Goal: Check status: Check status

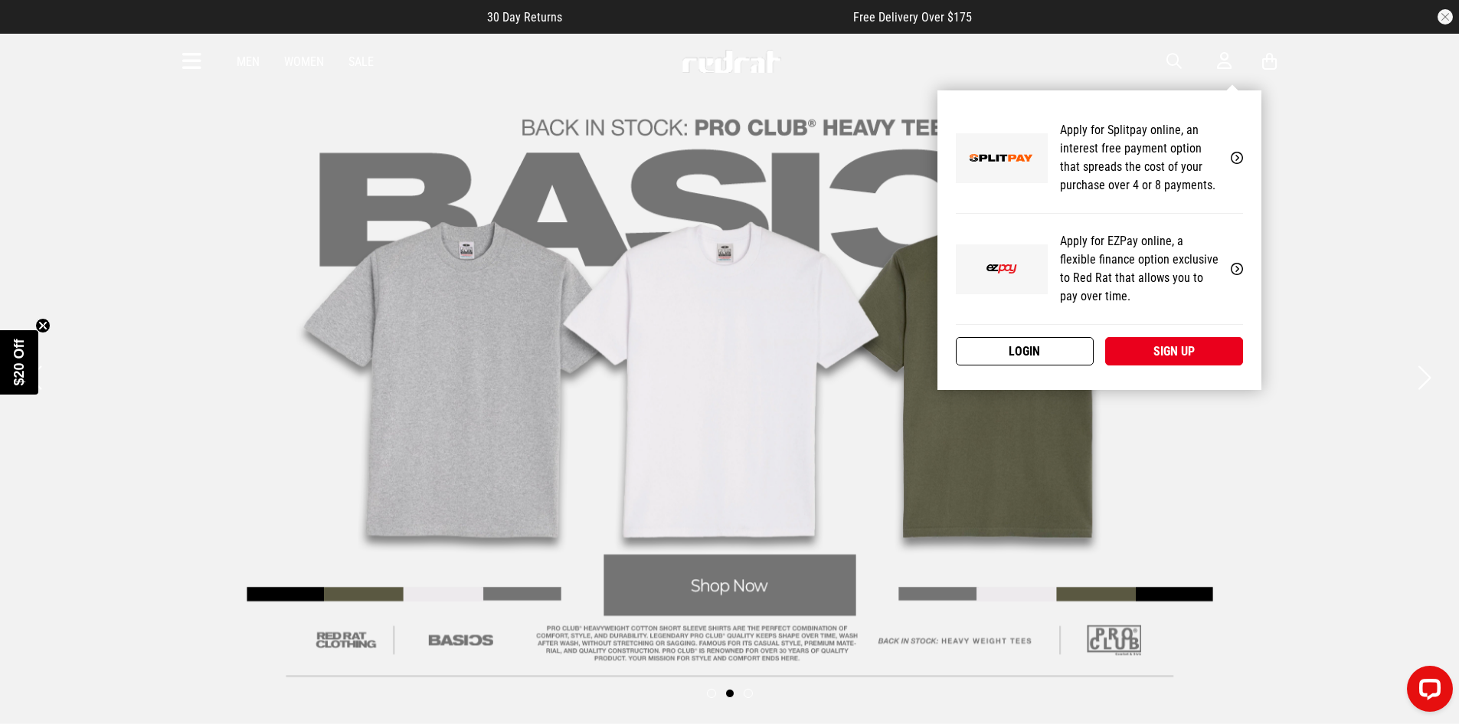
click at [1006, 348] on link "Login" at bounding box center [1025, 351] width 138 height 28
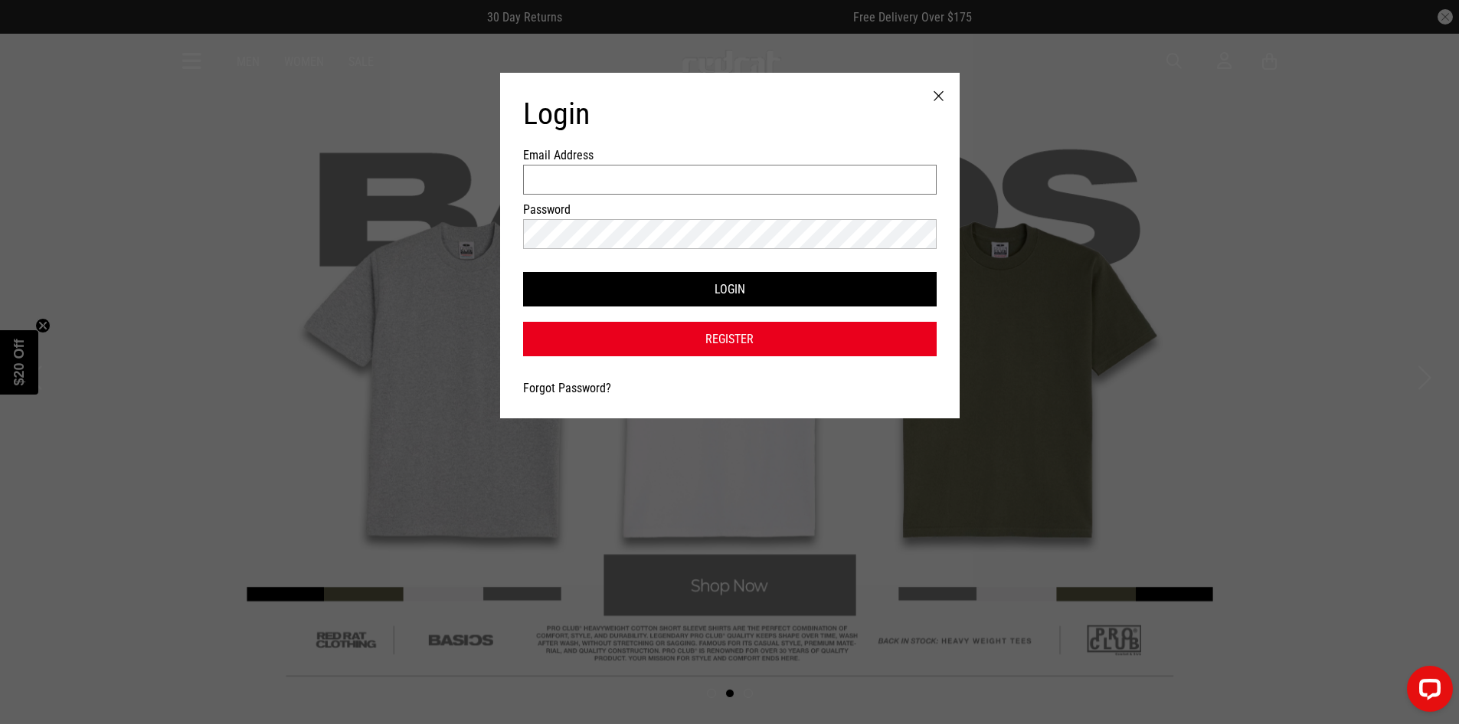
type input "**********"
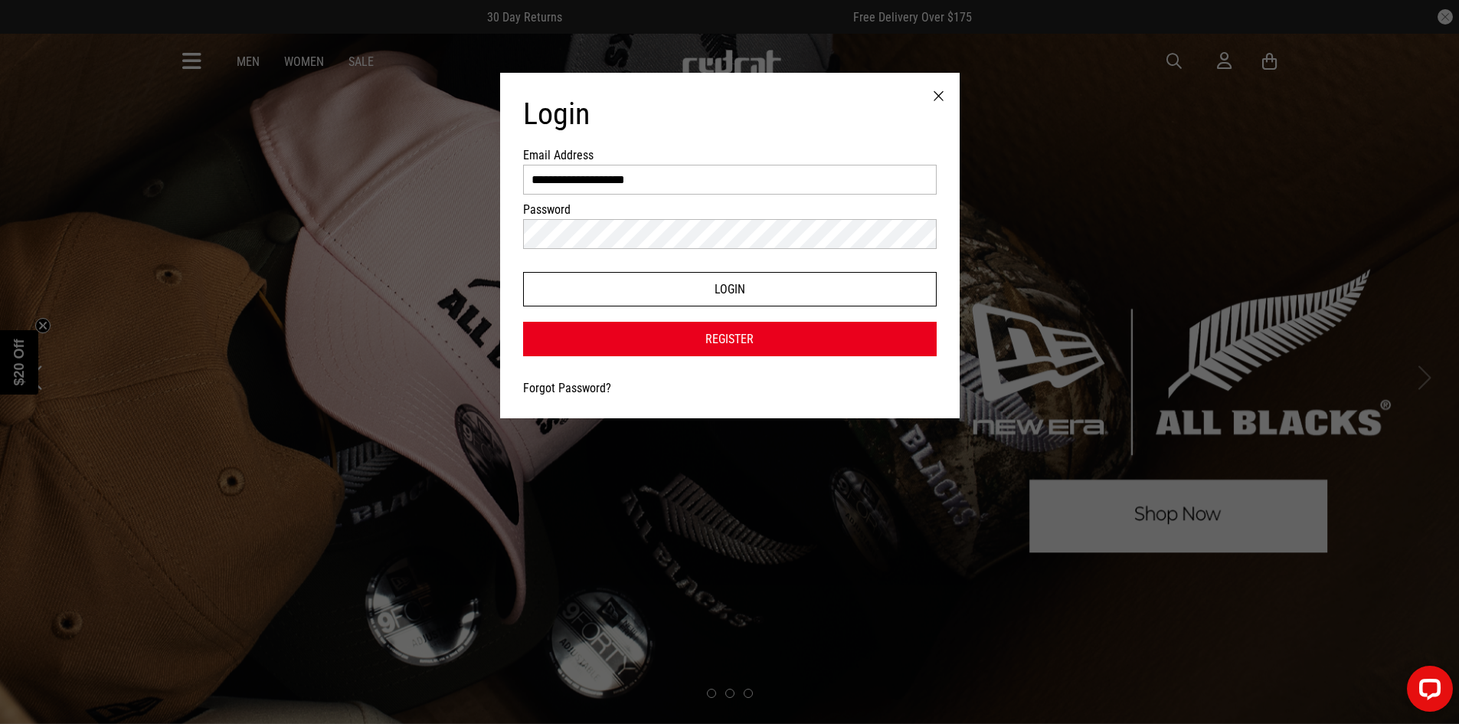
click at [726, 289] on button "Login" at bounding box center [729, 289] width 413 height 34
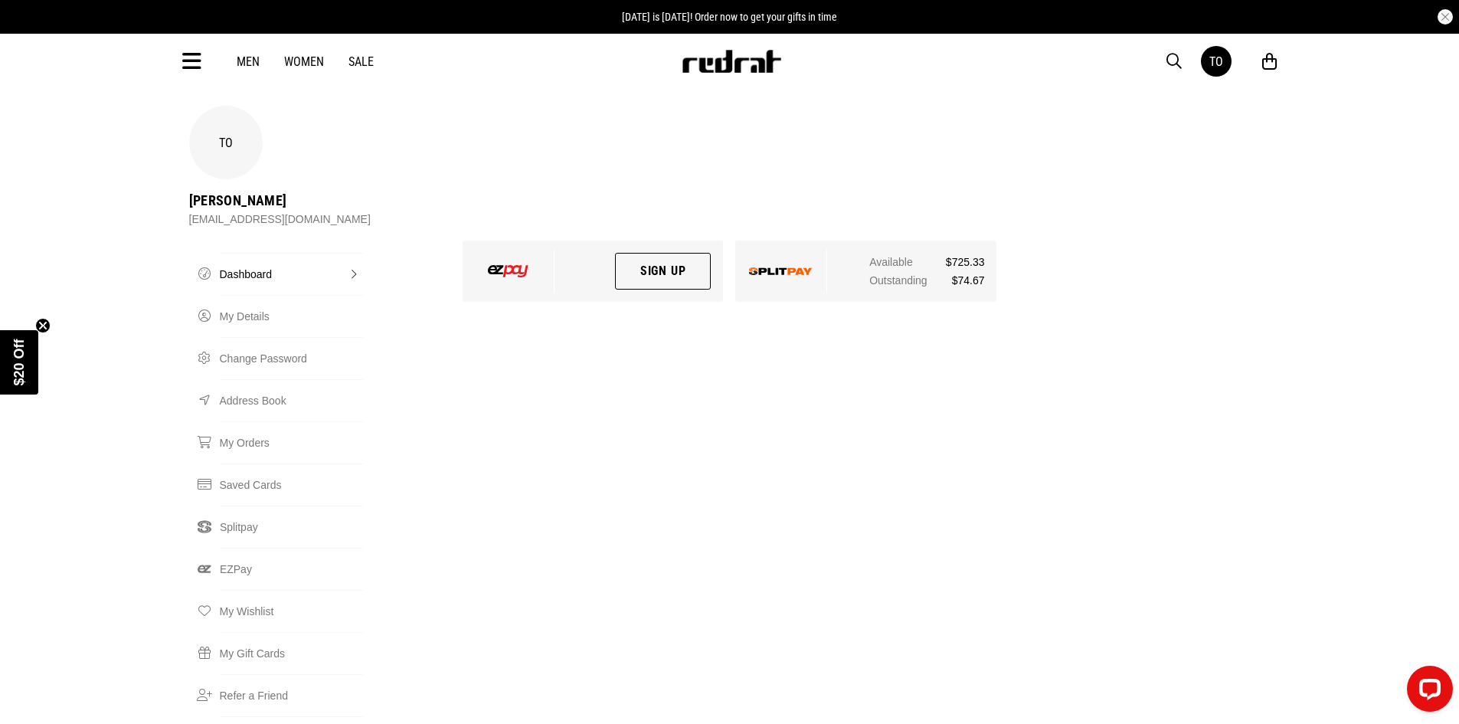
click at [778, 267] on img at bounding box center [781, 271] width 64 height 8
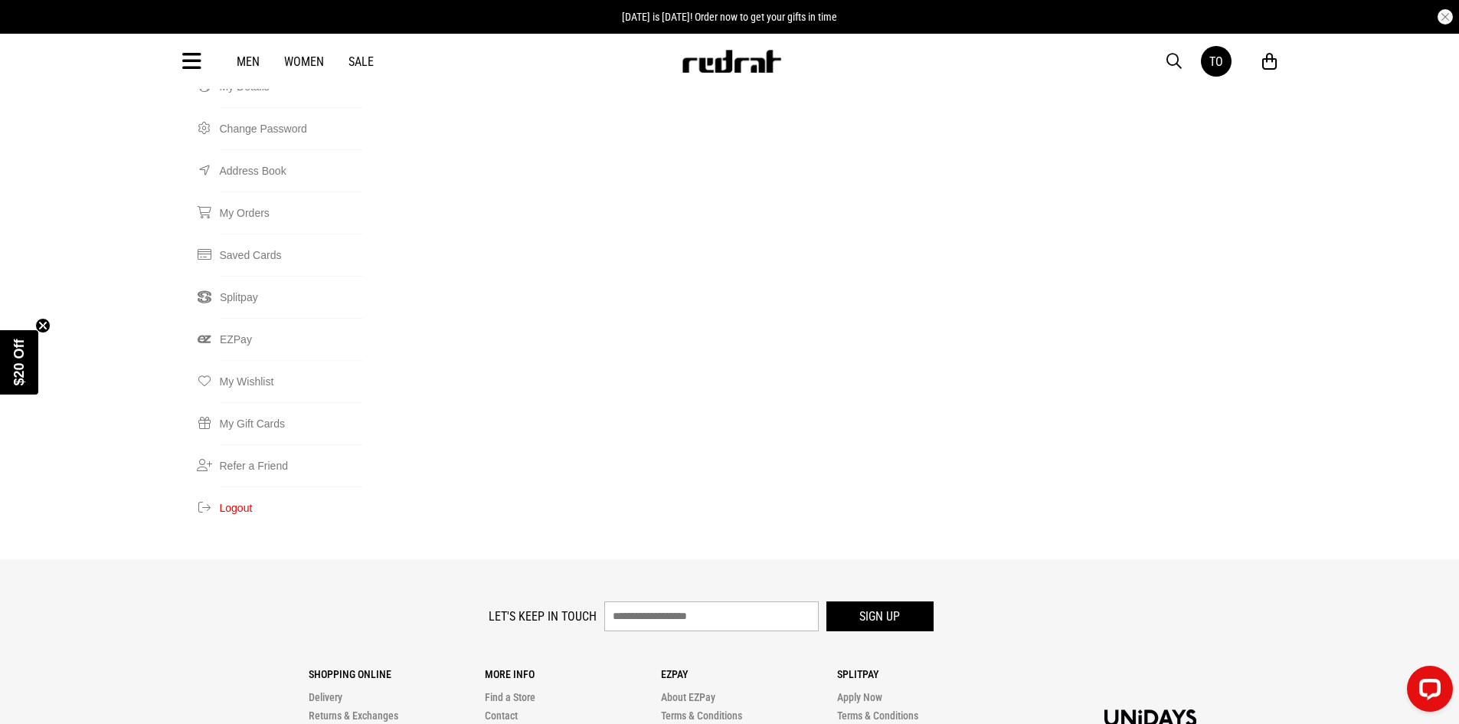
scroll to position [77, 0]
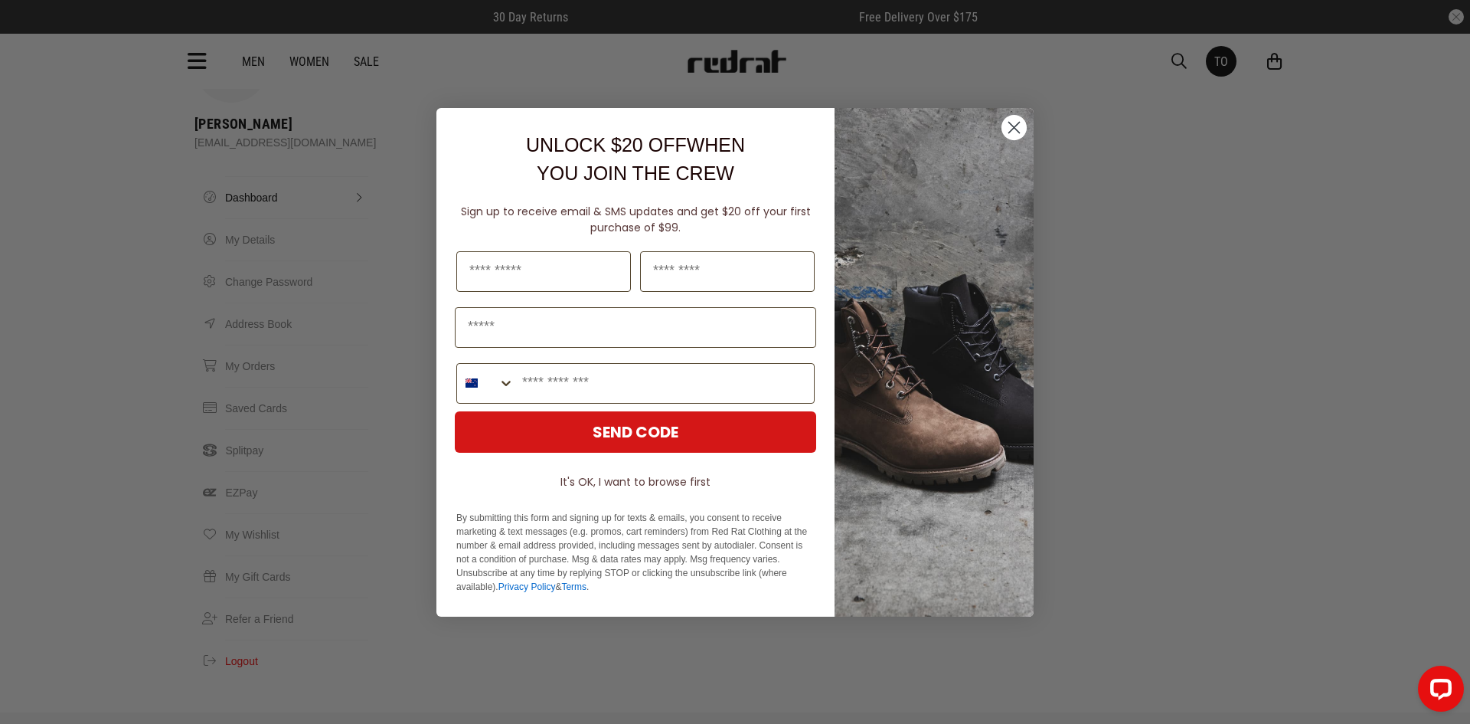
click at [1018, 126] on circle "Close dialog" at bounding box center [1014, 126] width 25 height 25
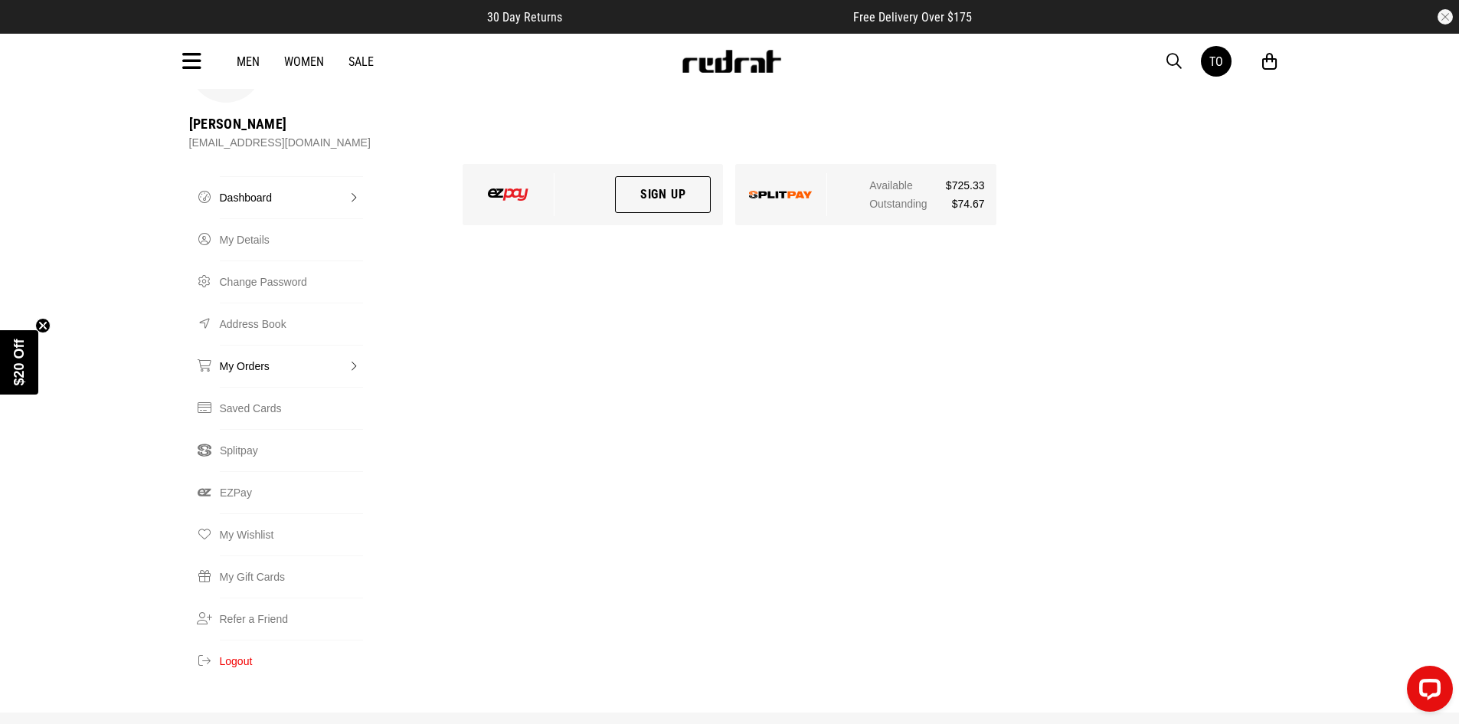
click at [227, 345] on link "My Orders" at bounding box center [291, 366] width 143 height 42
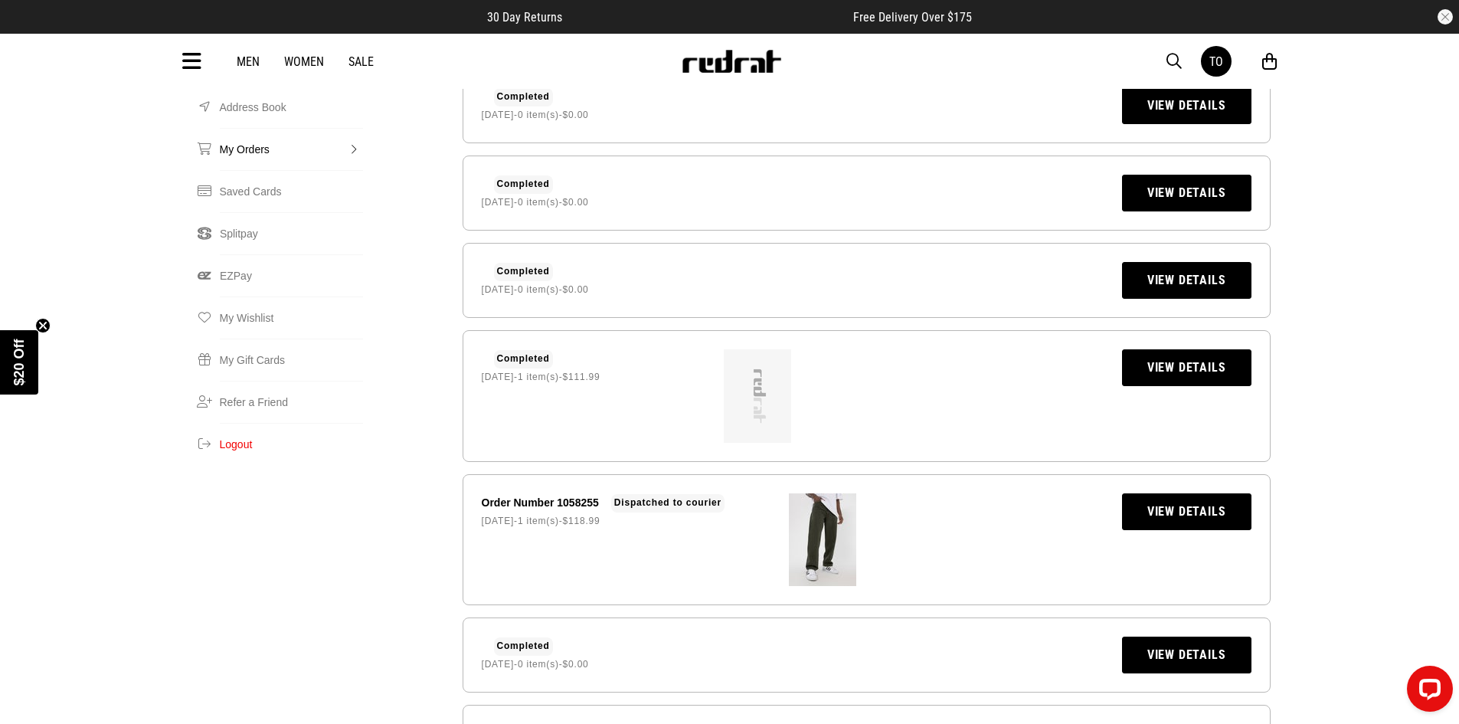
scroll to position [306, 0]
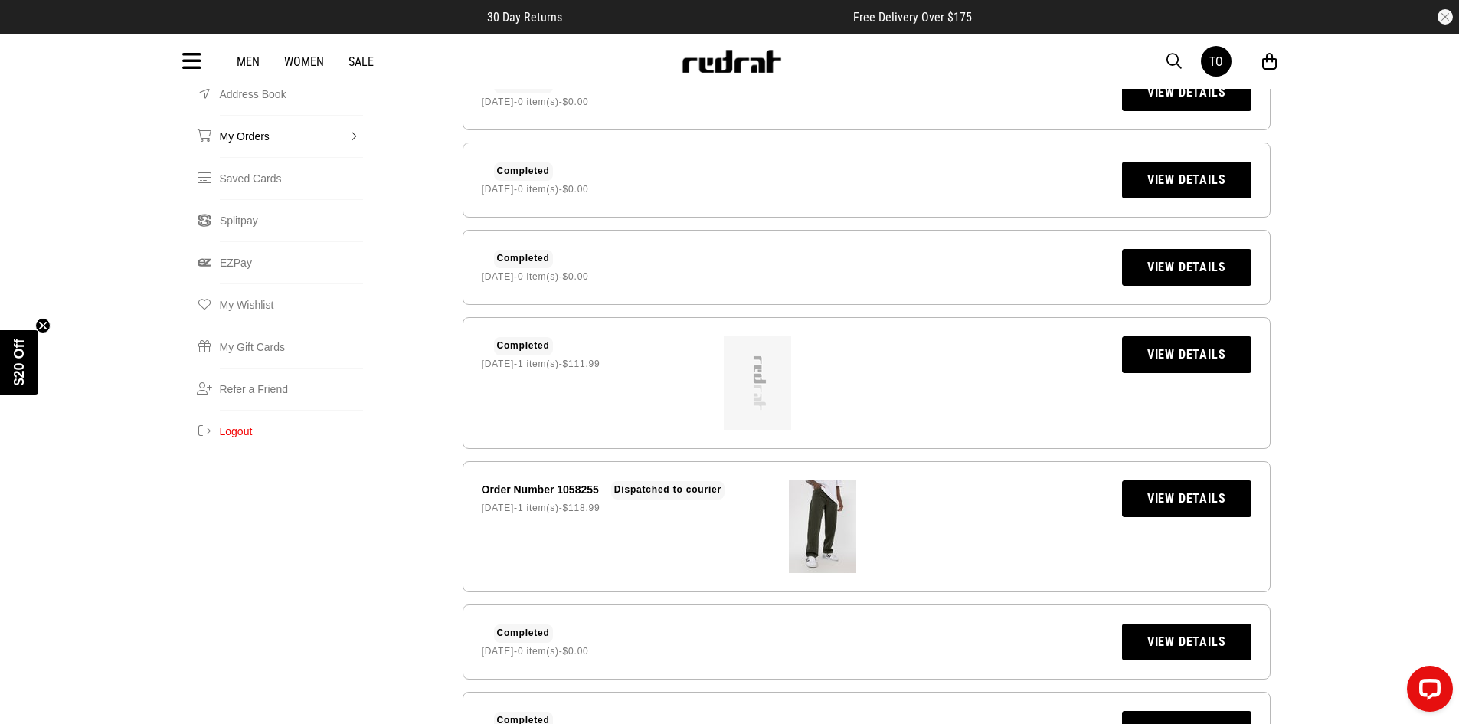
click at [1169, 480] on link "View Details" at bounding box center [1186, 498] width 129 height 37
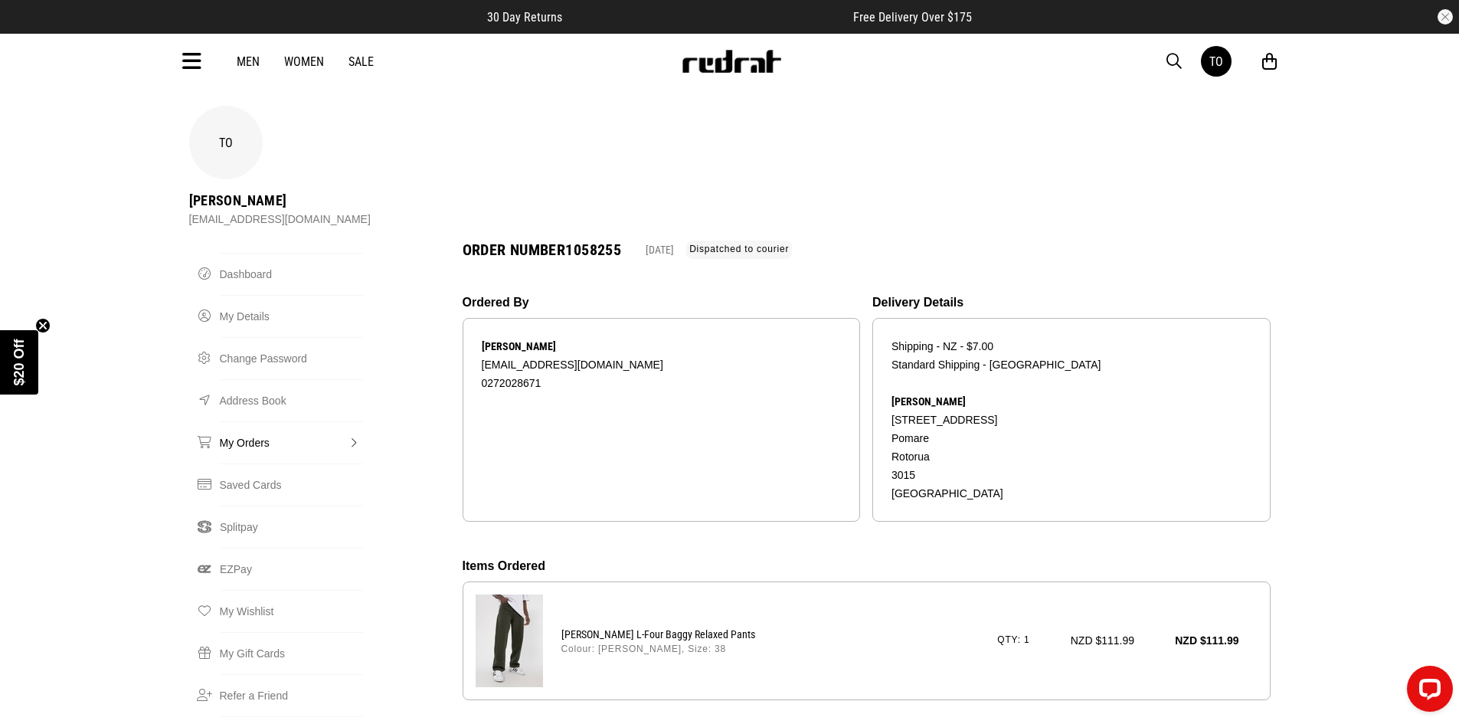
click at [253, 421] on link "My Orders" at bounding box center [291, 442] width 143 height 42
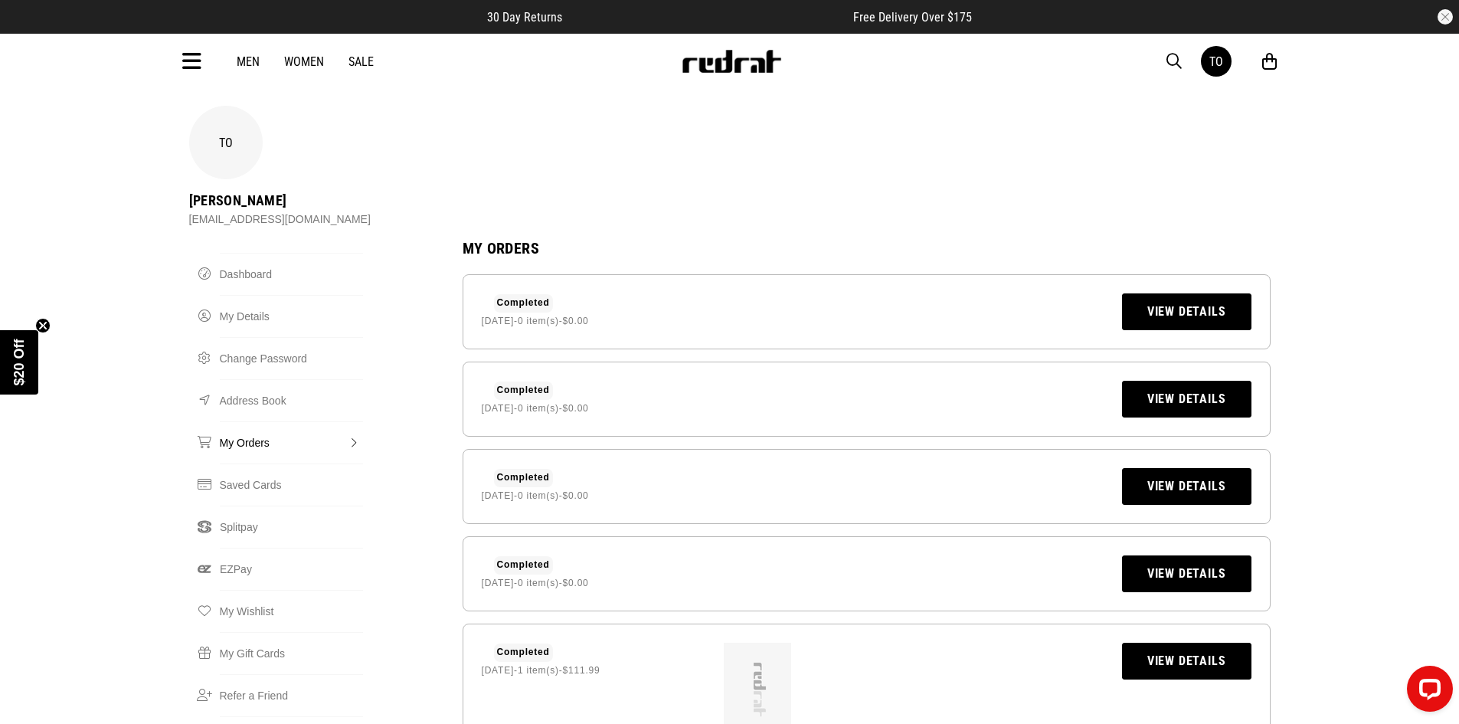
click at [1164, 555] on link "View Details" at bounding box center [1186, 573] width 129 height 37
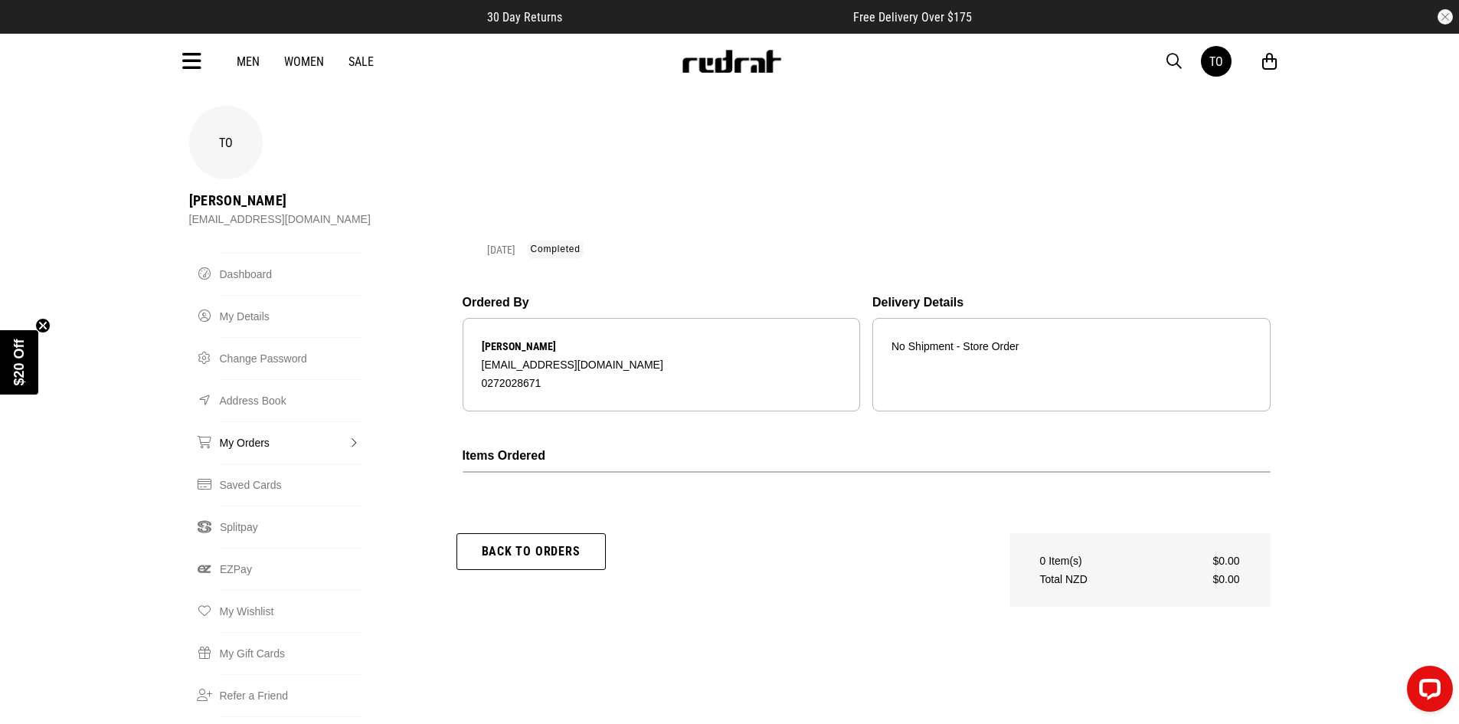
click at [250, 421] on link "My Orders" at bounding box center [291, 442] width 143 height 42
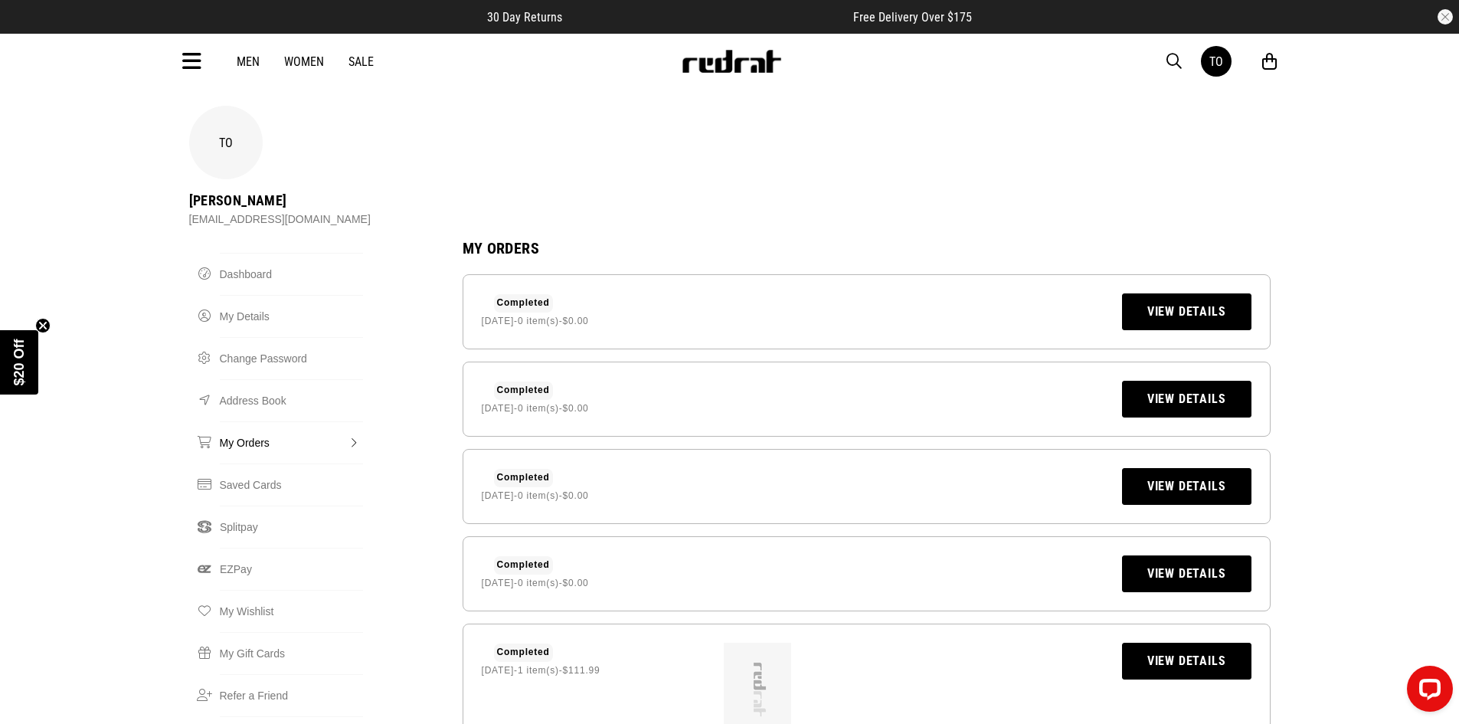
click at [1166, 468] on link "View Details" at bounding box center [1186, 486] width 129 height 37
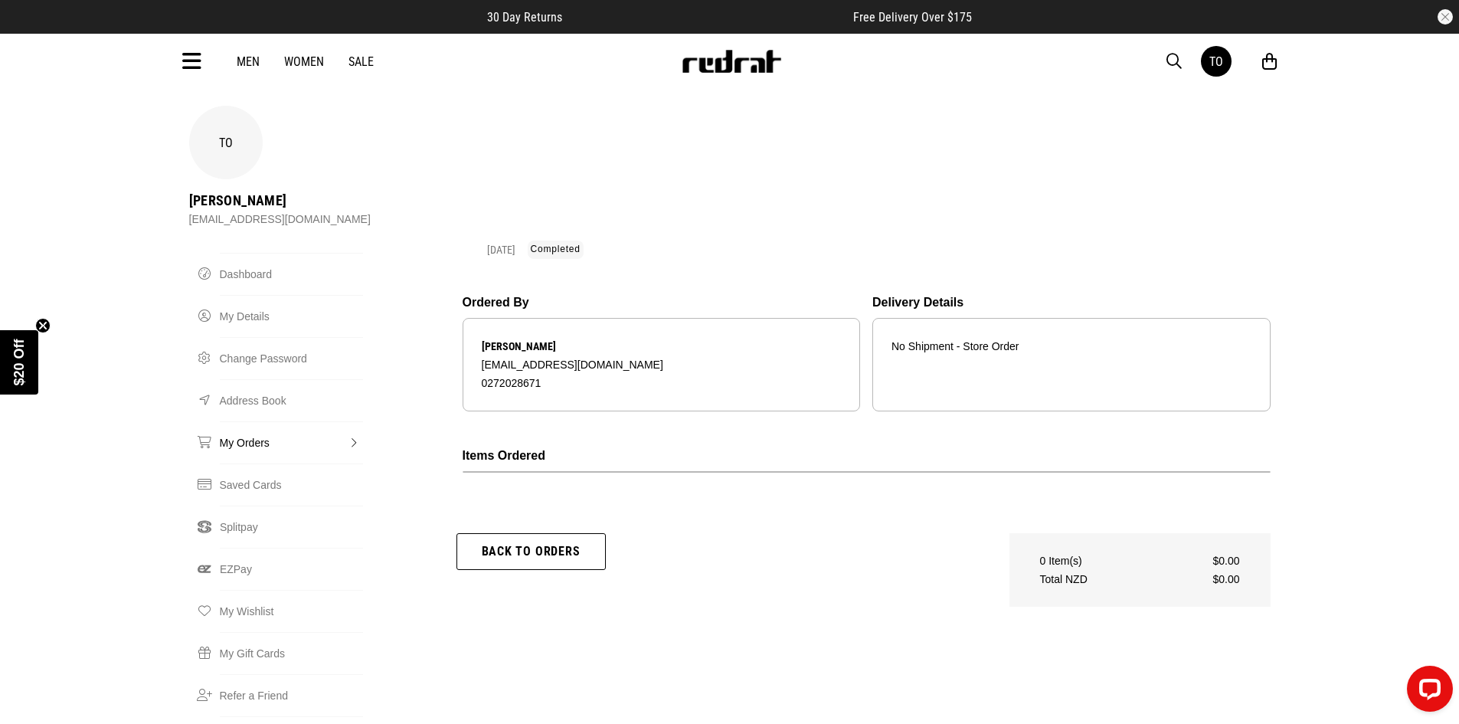
click at [253, 421] on link "My Orders" at bounding box center [291, 442] width 143 height 42
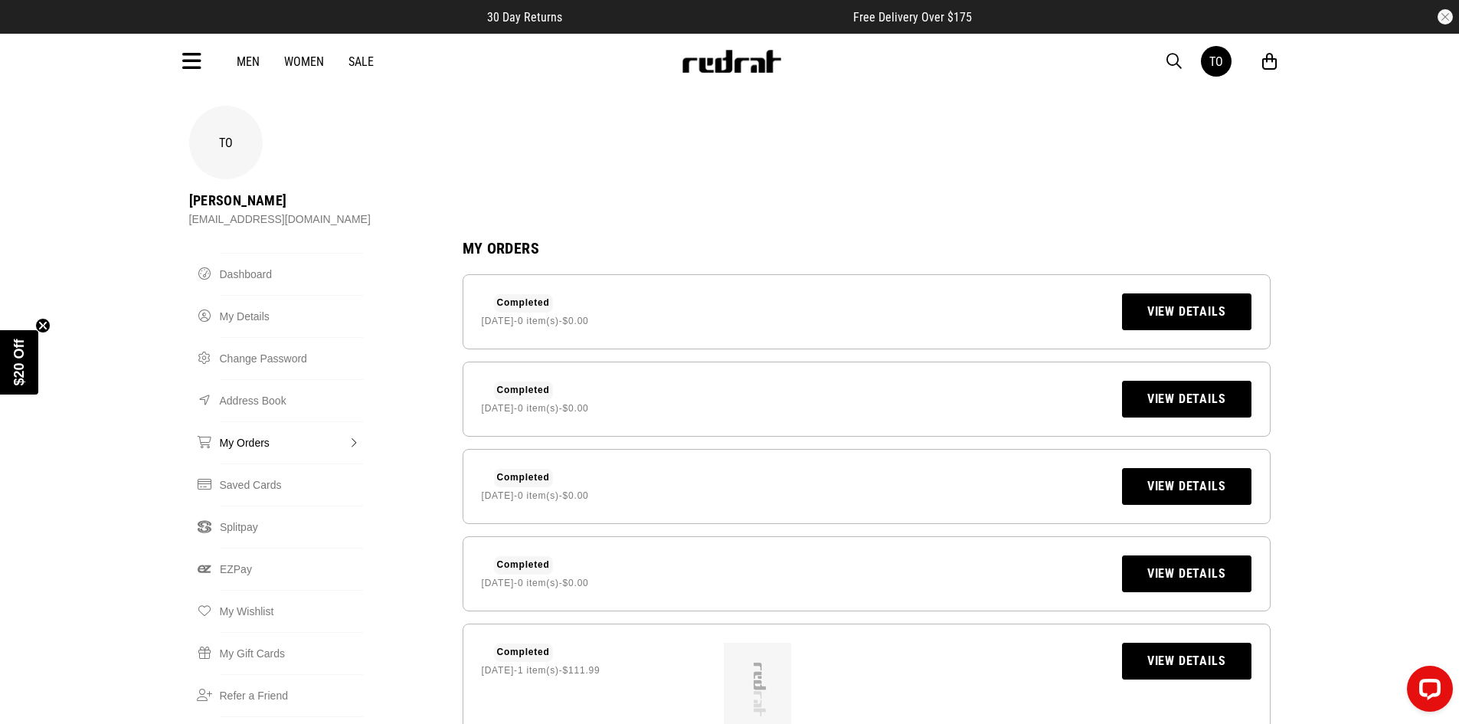
click at [1174, 381] on link "View Details" at bounding box center [1186, 399] width 129 height 37
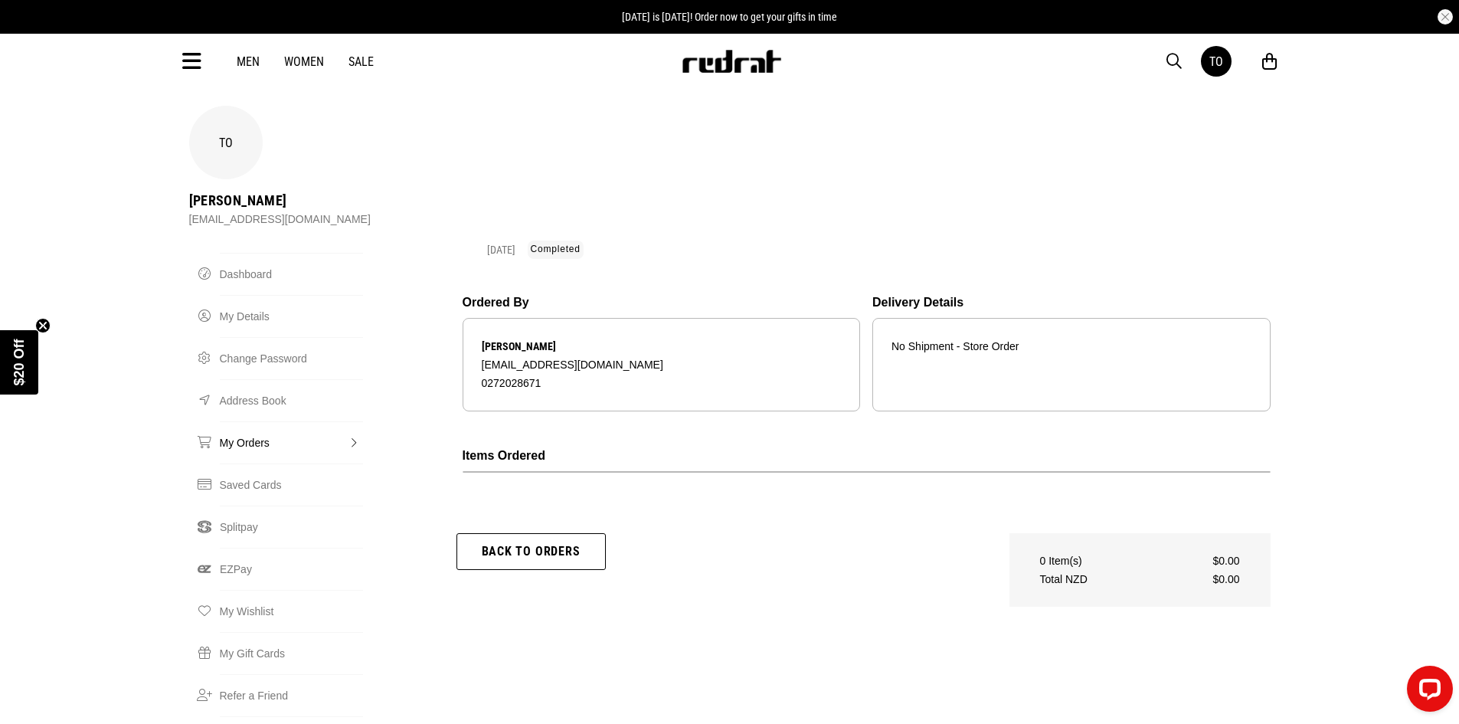
click at [248, 421] on link "My Orders" at bounding box center [291, 442] width 143 height 42
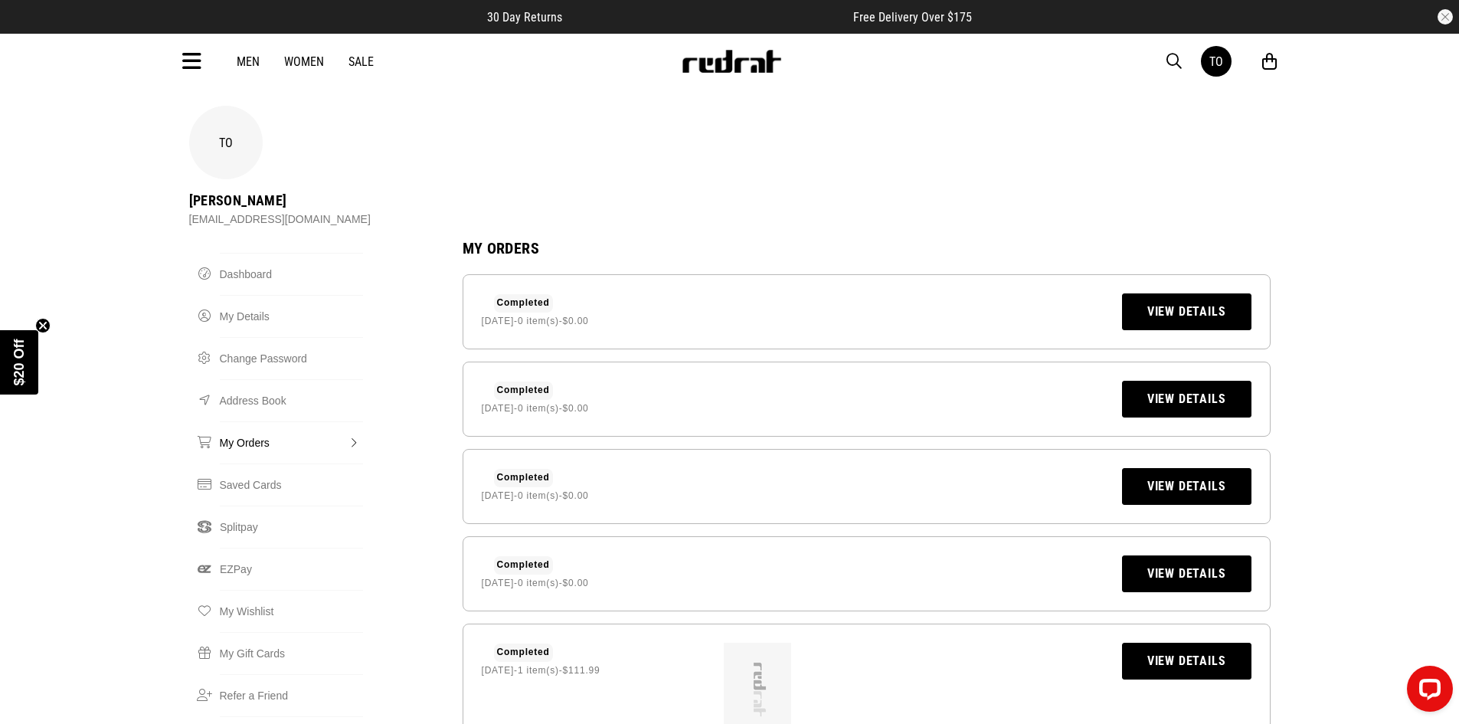
click at [1182, 293] on link "View Details" at bounding box center [1186, 311] width 129 height 37
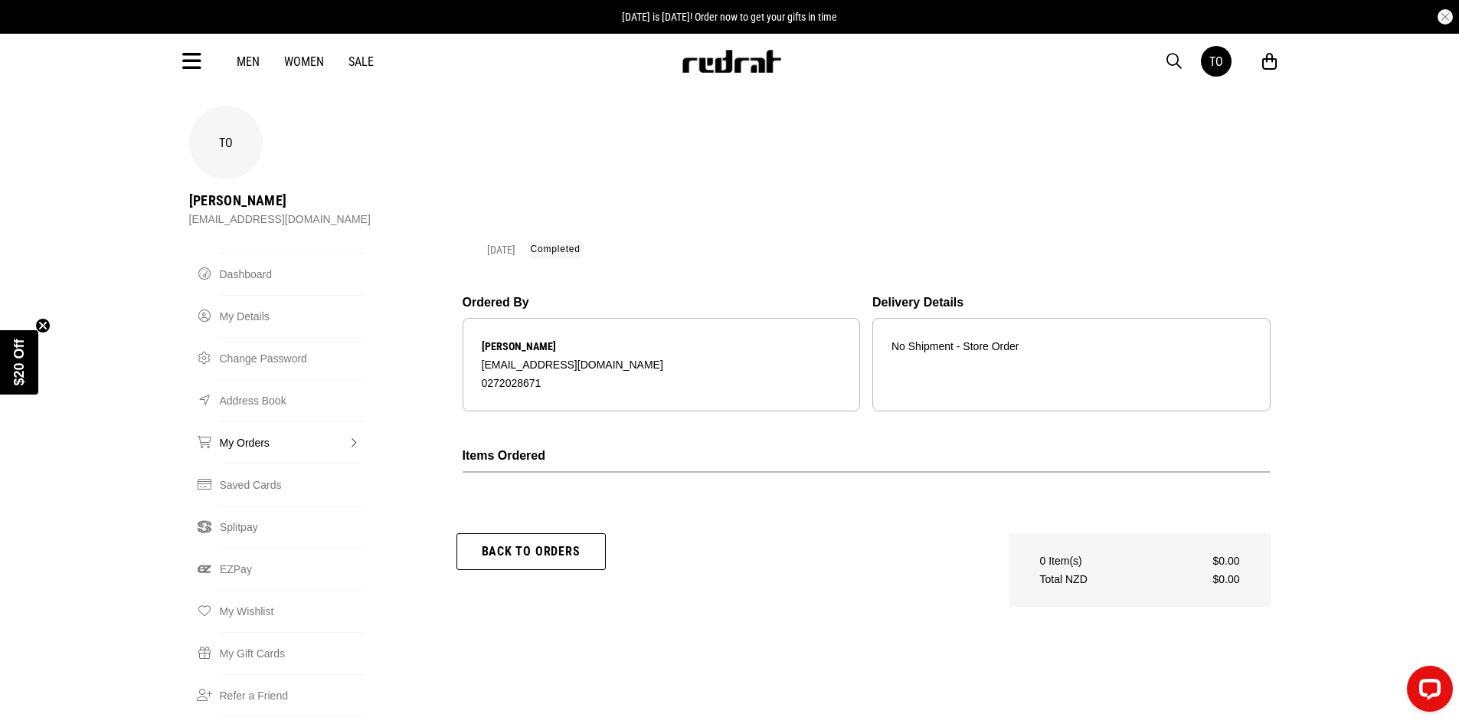
click at [520, 533] on link "Back to orders" at bounding box center [530, 551] width 149 height 37
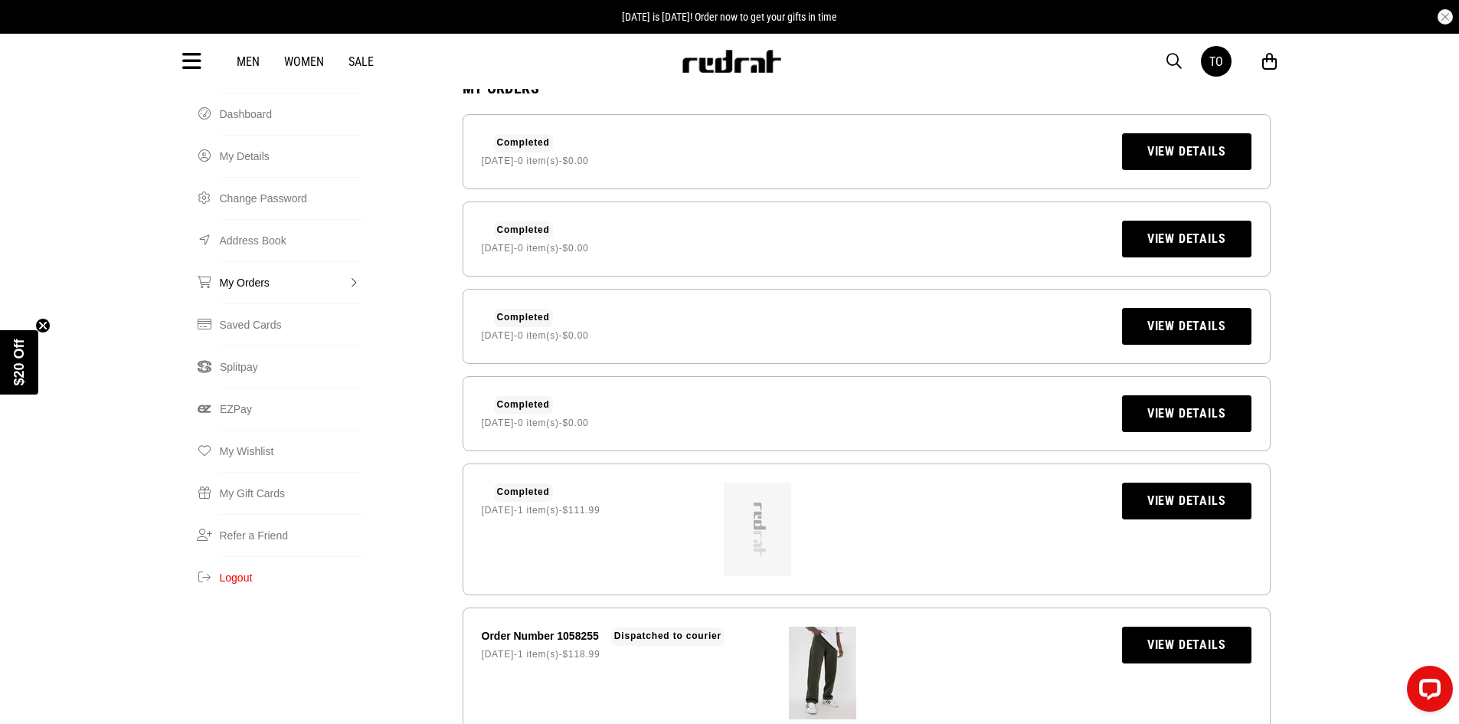
scroll to position [77, 0]
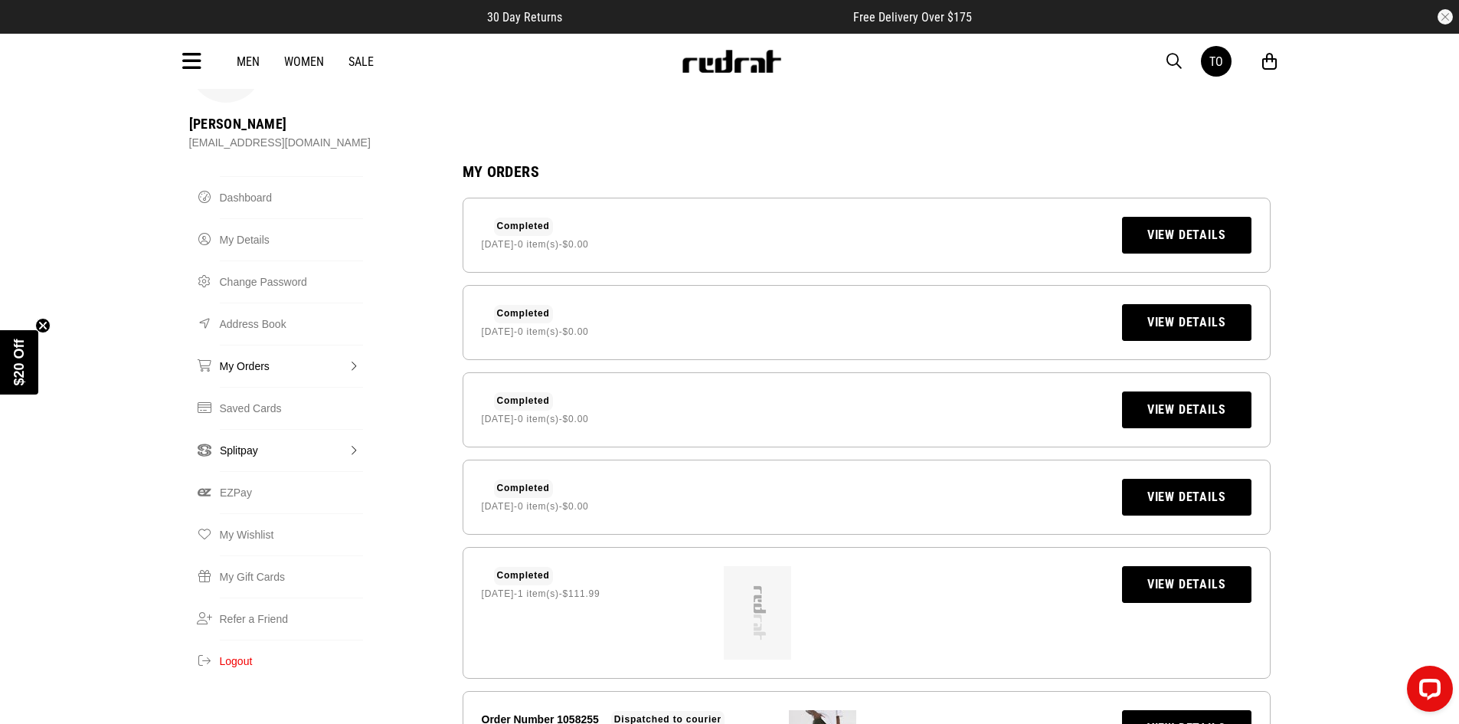
click at [245, 429] on link "Splitpay" at bounding box center [291, 450] width 143 height 42
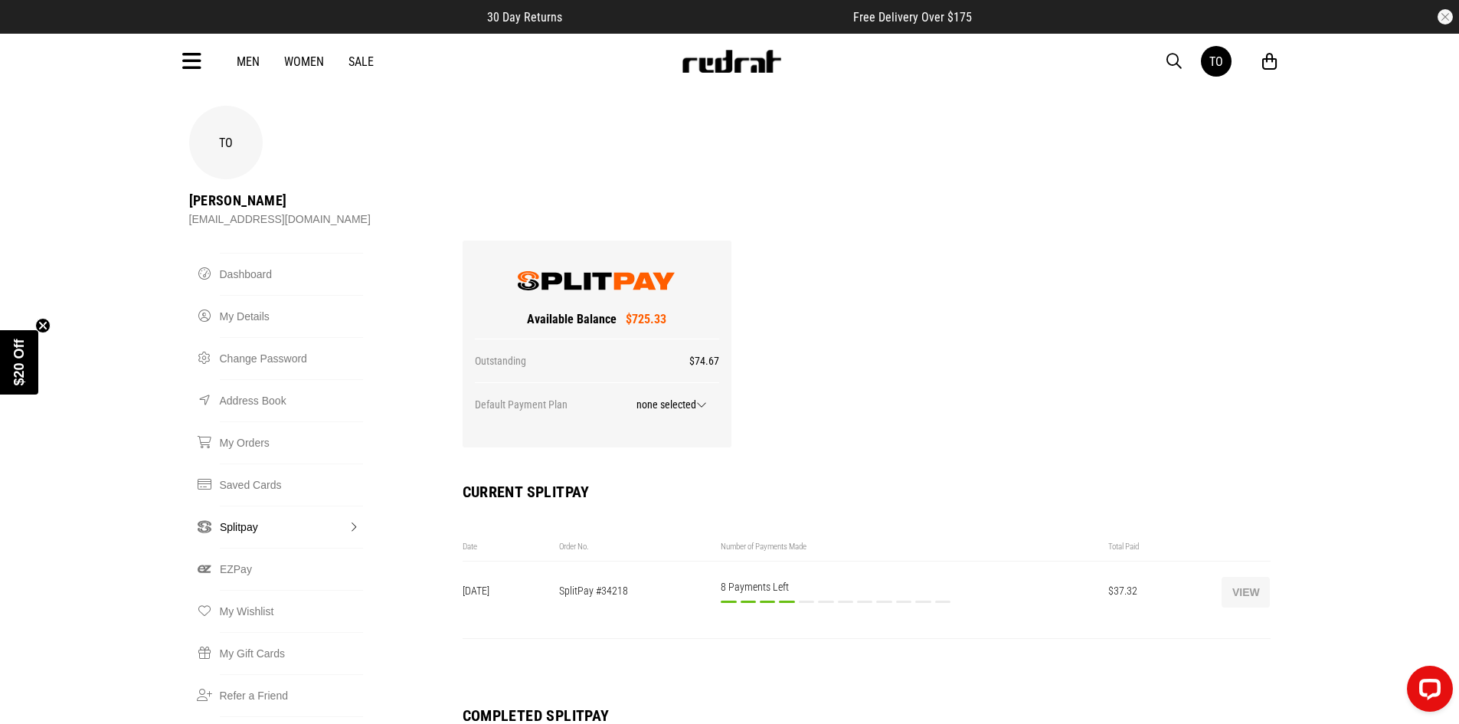
click at [1237, 577] on button "View" at bounding box center [1245, 592] width 48 height 31
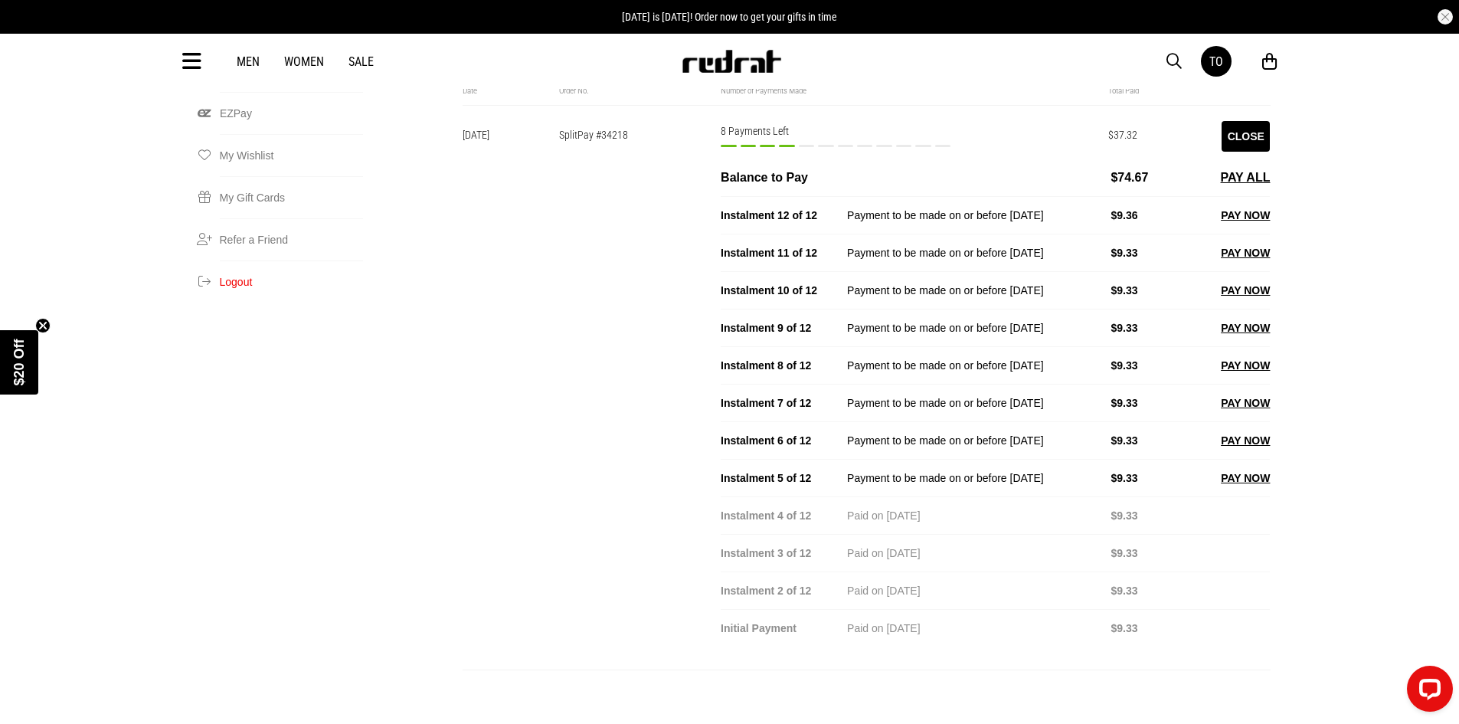
scroll to position [459, 0]
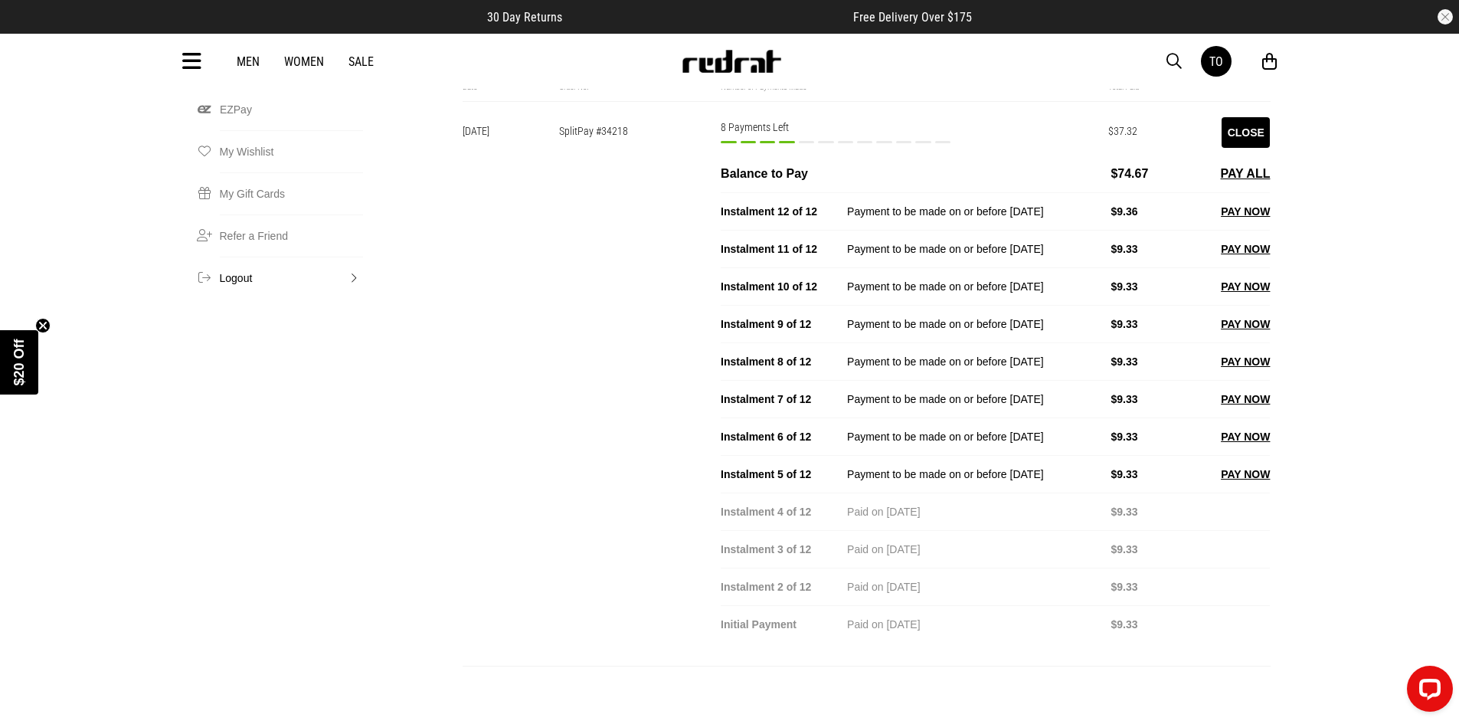
click at [232, 257] on button "Logout" at bounding box center [291, 278] width 143 height 42
